Goal: Task Accomplishment & Management: Use online tool/utility

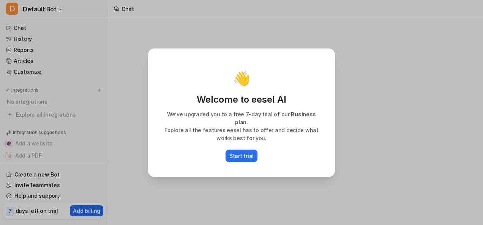
click at [112, 133] on div "👋 Welcome to eesel AI We’ve upgraded you to a free 7-day trial of our Business …" at bounding box center [241, 112] width 483 height 225
click at [316, 105] on p "Welcome to eesel AI" at bounding box center [241, 100] width 169 height 12
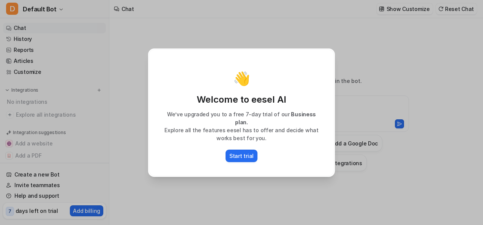
type textarea "**********"
click at [290, 45] on div "👋 Welcome to eesel AI We’ve upgraded you to a free 7-day trial of our Business …" at bounding box center [241, 112] width 199 height 225
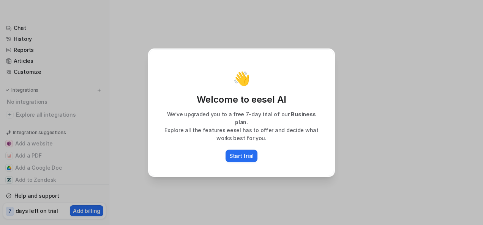
click at [473, 49] on div "👋 Welcome to eesel AI We’ve upgraded you to a free 7-day trial of our Business …" at bounding box center [241, 112] width 483 height 225
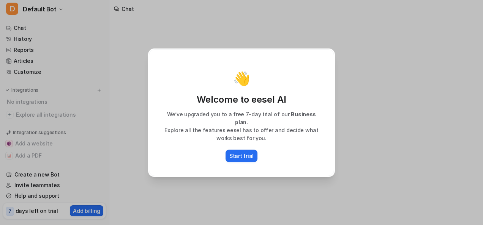
click at [377, 92] on div "👋 Welcome to eesel AI We’ve upgraded you to a free 7-day trial of our Business …" at bounding box center [241, 112] width 483 height 225
type textarea "**********"
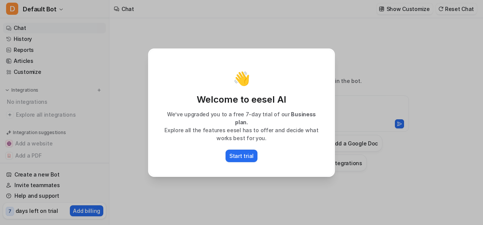
click at [96, 140] on div "👋 Welcome to eesel AI We’ve upgraded you to a free 7-day trial of our Business …" at bounding box center [241, 112] width 483 height 225
click at [325, 63] on div "👋 Welcome to eesel AI We’ve upgraded you to a free 7-day trial of our Business …" at bounding box center [241, 112] width 185 height 127
drag, startPoint x: 308, startPoint y: 64, endPoint x: 257, endPoint y: 78, distance: 52.5
click at [307, 64] on div "👋 Welcome to eesel AI We’ve upgraded you to a free 7-day trial of our Business …" at bounding box center [241, 112] width 185 height 127
click at [244, 154] on p "Start trial" at bounding box center [241, 156] width 24 height 8
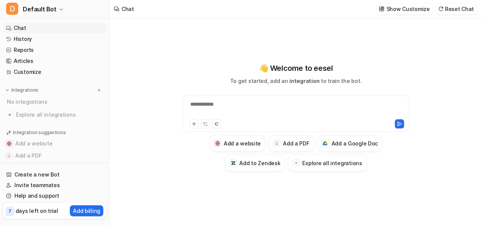
click at [231, 105] on div "**********" at bounding box center [296, 109] width 222 height 17
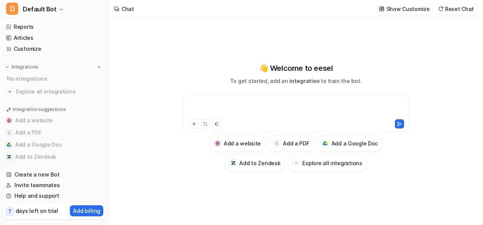
scroll to position [35, 0]
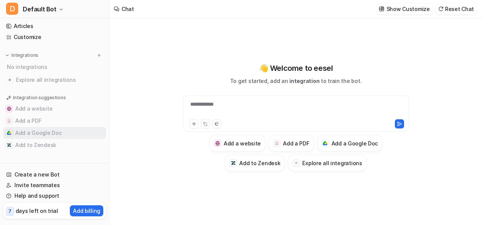
click at [35, 132] on button "Add a Google Doc" at bounding box center [54, 133] width 103 height 12
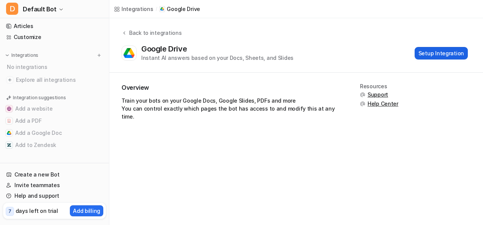
click at [435, 51] on button "Setup Integration" at bounding box center [440, 53] width 53 height 13
